Goal: Transaction & Acquisition: Download file/media

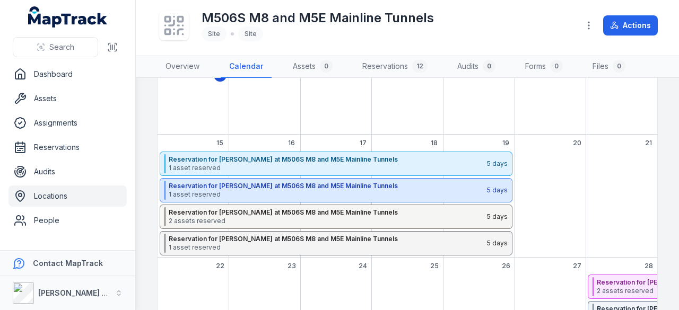
scroll to position [159, 0]
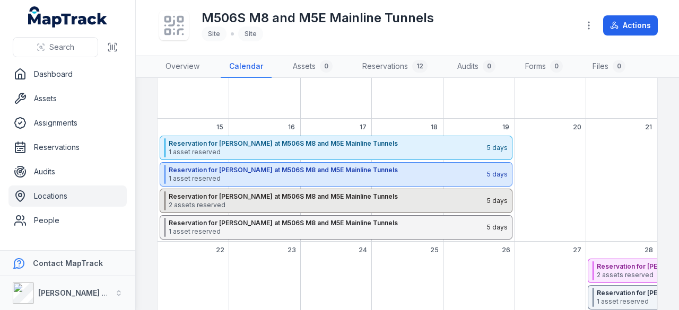
click at [269, 198] on strong "Reservation for [PERSON_NAME] at M506S M8 and M5E Mainline Tunnels" at bounding box center [327, 197] width 317 height 8
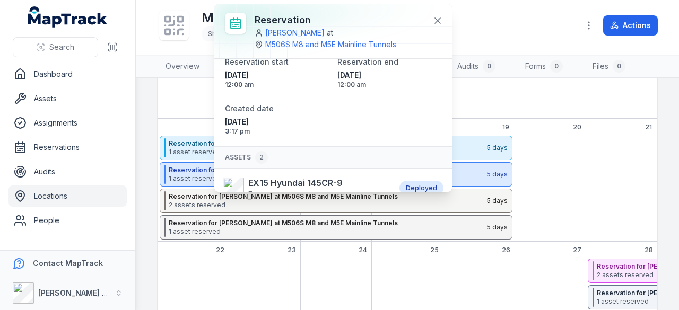
scroll to position [103, 0]
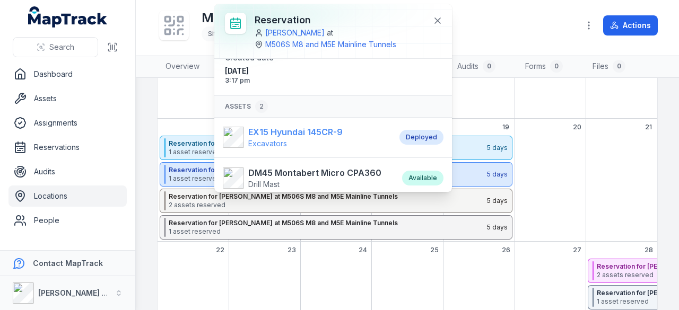
click at [285, 129] on strong "EX15 Hyundai 145CR-9" at bounding box center [295, 132] width 94 height 13
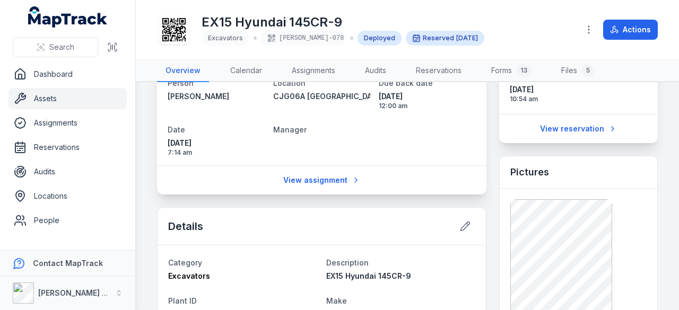
scroll to position [212, 0]
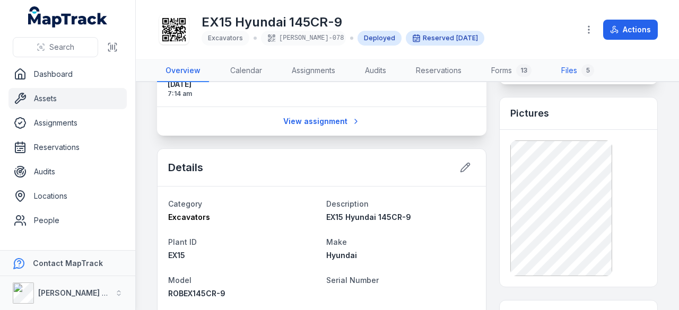
click at [575, 67] on link "Files 5" at bounding box center [578, 71] width 50 height 22
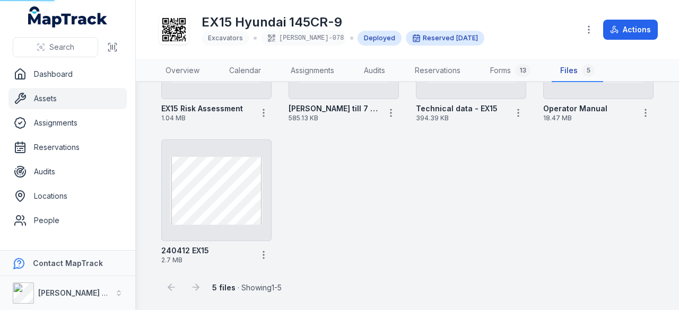
scroll to position [13, 0]
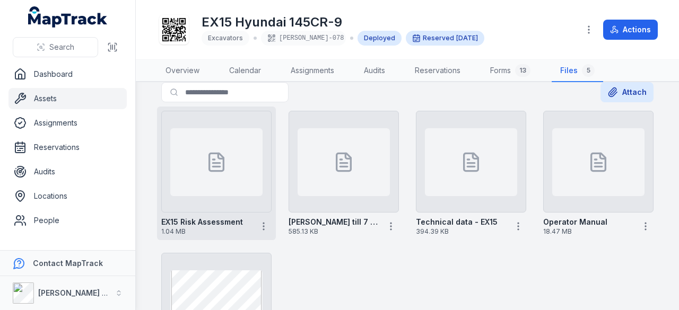
click at [229, 180] on div at bounding box center [216, 162] width 92 height 68
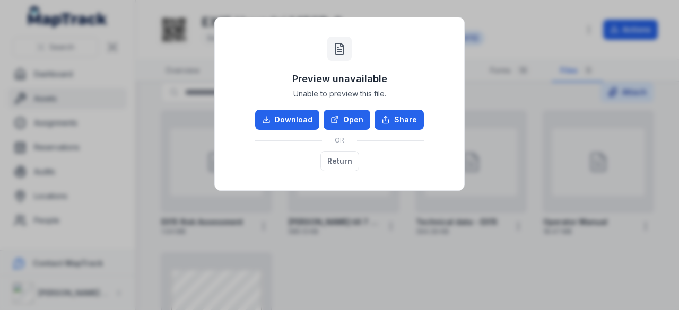
click at [384, 213] on div "Preview unavailable Unable to preview this file. Download Open Share OR Return" at bounding box center [339, 155] width 679 height 310
click at [402, 189] on div "Preview unavailable Unable to preview this file. Download Open Share OR Return" at bounding box center [339, 104] width 250 height 174
click at [353, 166] on button "Return" at bounding box center [339, 161] width 39 height 20
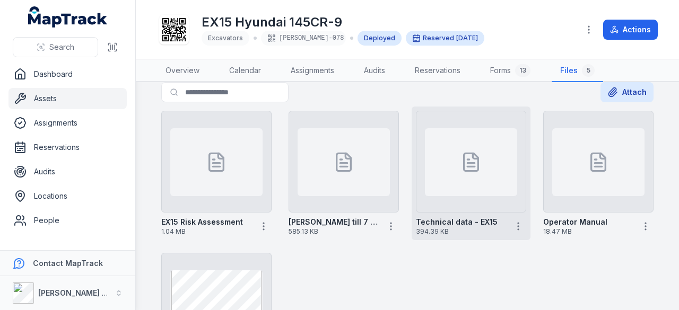
click at [458, 184] on div at bounding box center [471, 162] width 92 height 68
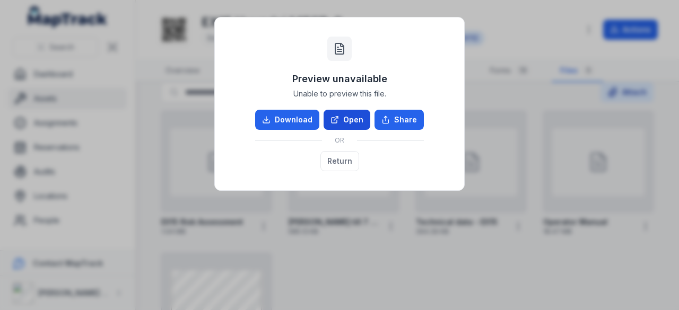
click at [343, 120] on link "Open" at bounding box center [347, 120] width 47 height 20
click at [329, 160] on button "Return" at bounding box center [339, 161] width 39 height 20
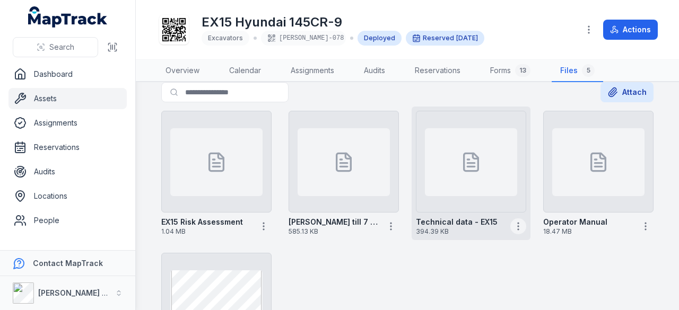
click at [513, 224] on icon "button" at bounding box center [518, 226] width 11 height 11
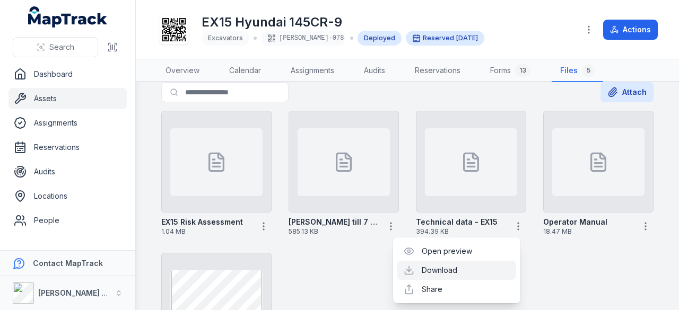
click at [446, 269] on link "Download" at bounding box center [440, 270] width 36 height 11
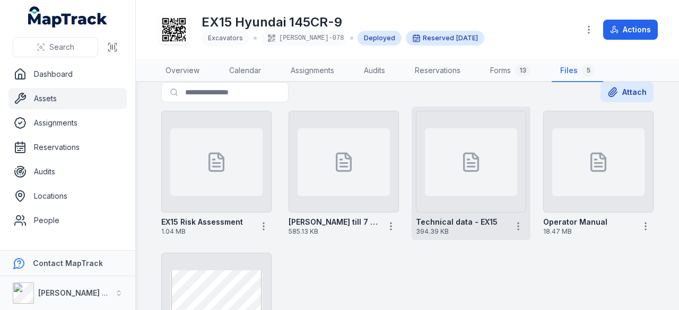
click at [473, 159] on icon at bounding box center [475, 155] width 5 height 5
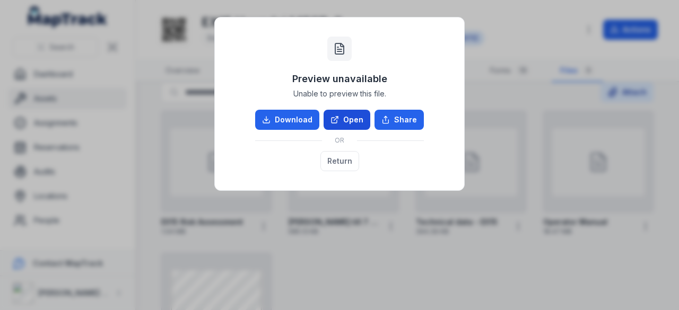
click at [346, 123] on link "Open" at bounding box center [347, 120] width 47 height 20
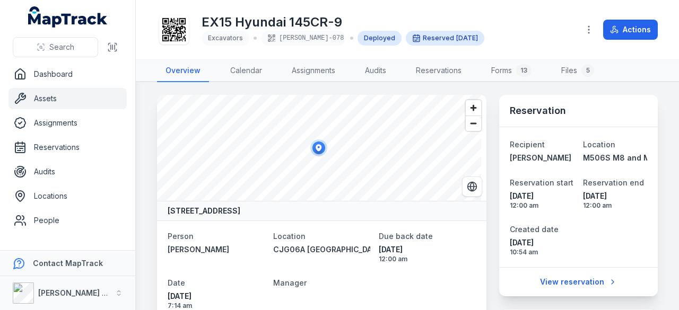
scroll to position [424, 0]
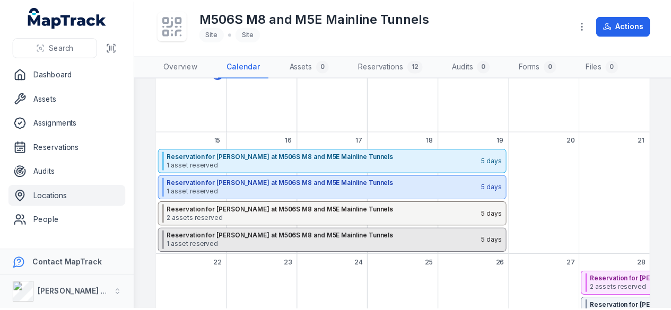
scroll to position [212, 0]
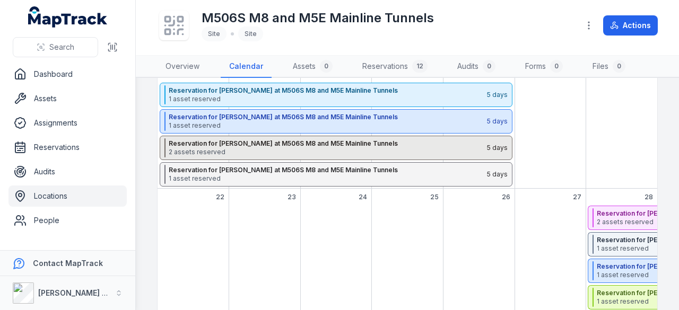
click at [253, 149] on span "2 assets reserved" at bounding box center [327, 152] width 317 height 8
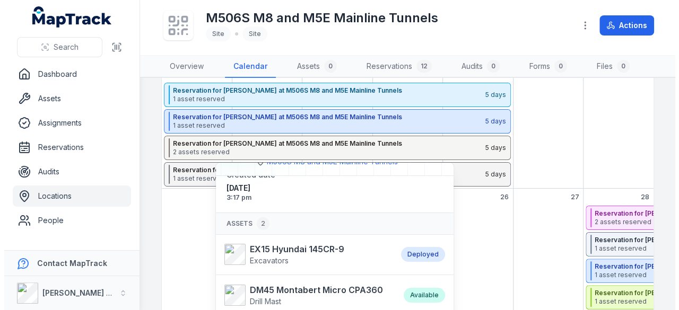
scroll to position [66, 0]
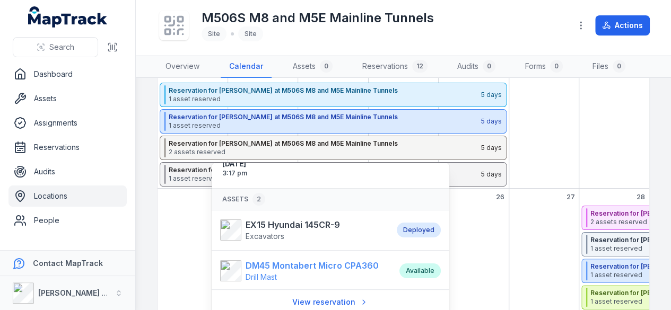
click at [298, 263] on strong "DM45 Montabert Micro CPA360" at bounding box center [312, 265] width 133 height 13
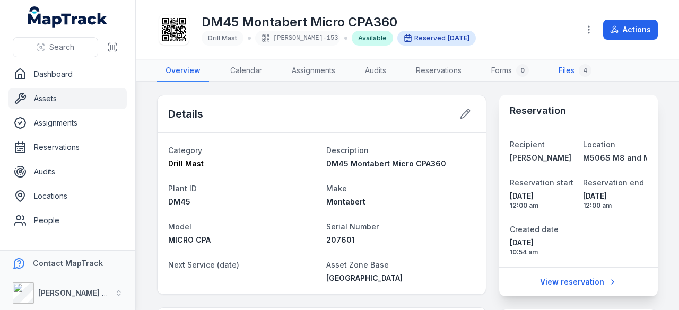
click at [553, 65] on link "Files 4" at bounding box center [575, 71] width 50 height 22
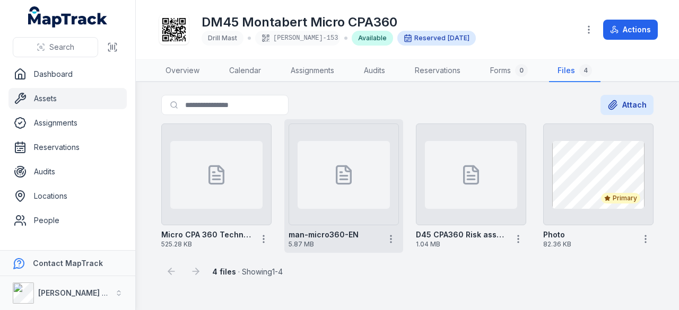
click at [349, 187] on div at bounding box center [344, 175] width 92 height 68
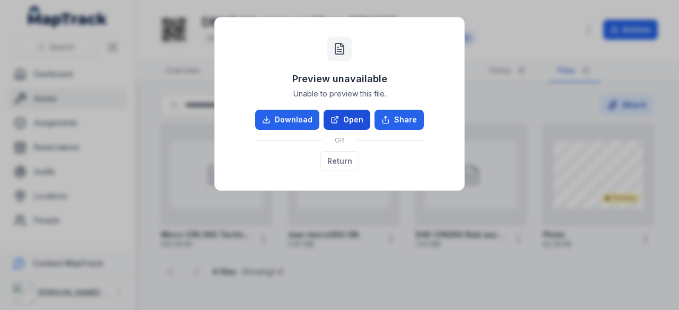
click at [345, 115] on link "Open" at bounding box center [347, 120] width 47 height 20
click at [348, 165] on button "Return" at bounding box center [339, 161] width 39 height 20
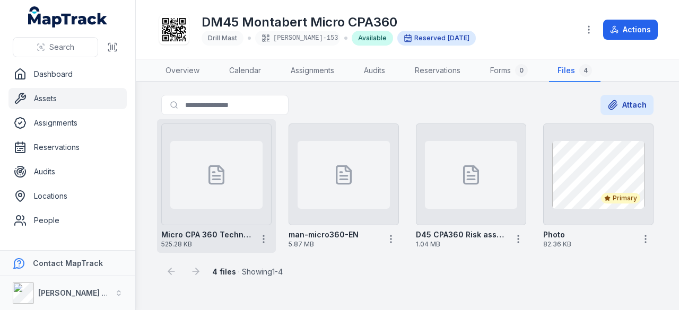
click at [221, 172] on icon at bounding box center [216, 174] width 21 height 21
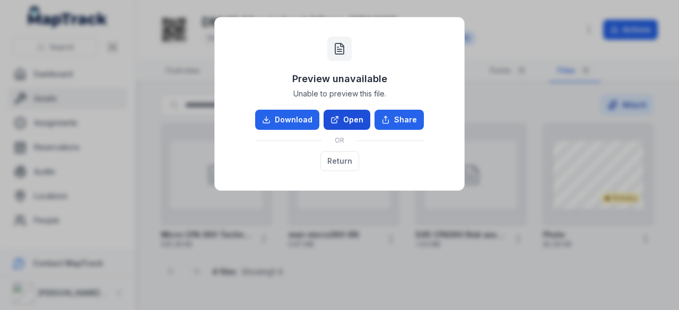
click at [343, 118] on link "Open" at bounding box center [347, 120] width 47 height 20
click at [338, 163] on button "Return" at bounding box center [339, 161] width 39 height 20
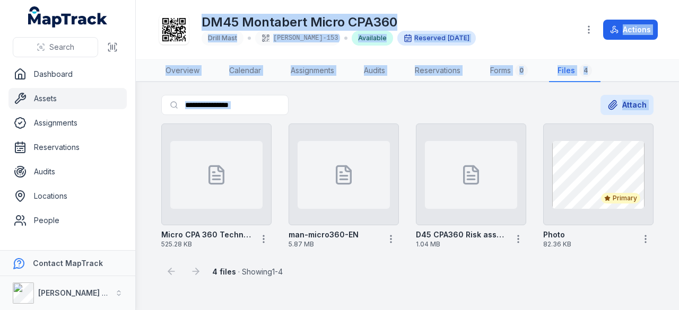
drag, startPoint x: 233, startPoint y: 179, endPoint x: 150, endPoint y: -219, distance: 406.6
click at [150, 0] on html "Search Dashboard Assets Assignments Reservations Audits Locations People Contac…" at bounding box center [339, 155] width 679 height 310
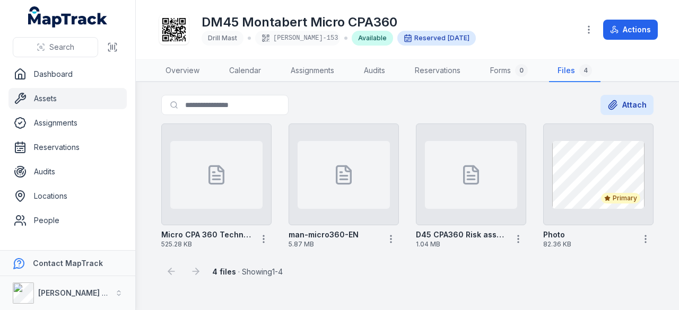
click at [329, 283] on main "Search for files Attach Micro CPA 360 Technical data 525.28 KB man-micro360-EN …" at bounding box center [407, 196] width 543 height 228
drag, startPoint x: 235, startPoint y: 194, endPoint x: 227, endPoint y: 98, distance: 96.3
click at [227, 98] on div "Search for files Attach Micro CPA 360 Technical data 525.28 KB man-micro360-EN …" at bounding box center [407, 188] width 501 height 187
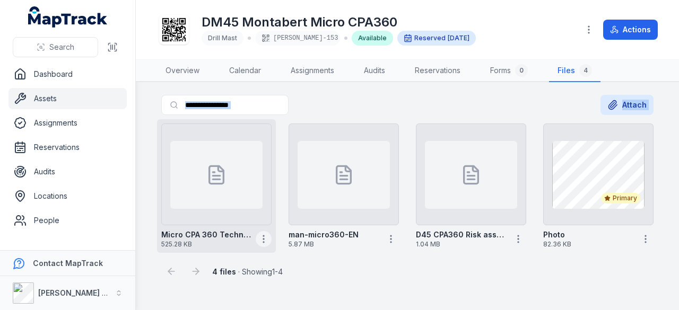
click at [263, 244] on button "button" at bounding box center [264, 239] width 16 height 16
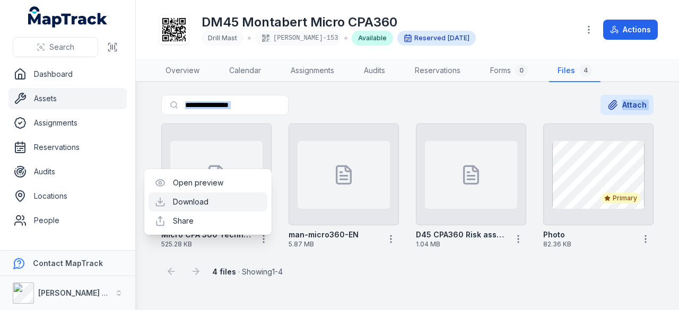
click at [209, 201] on link "Download" at bounding box center [191, 202] width 36 height 11
